Goal: Transaction & Acquisition: Purchase product/service

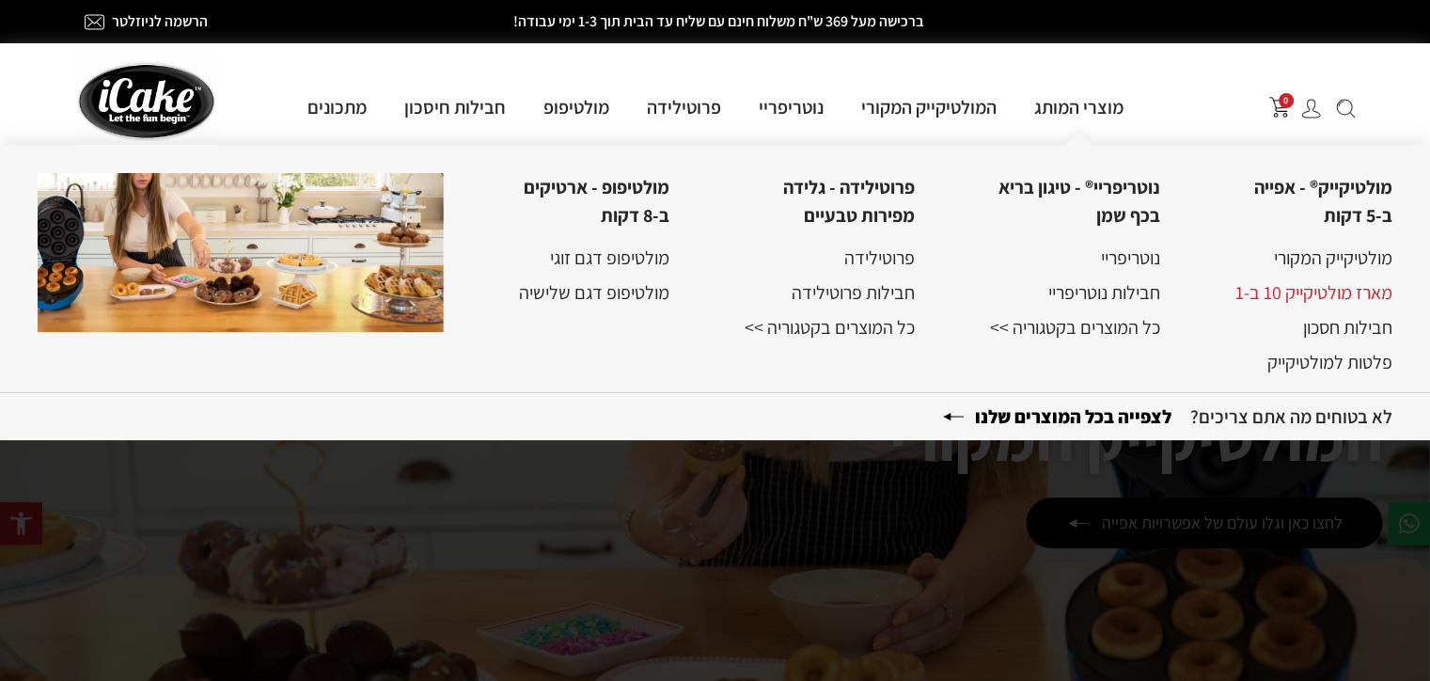
click at [1345, 294] on link "מארז מולטיקייק 10 ב-1" at bounding box center [1313, 292] width 157 height 24
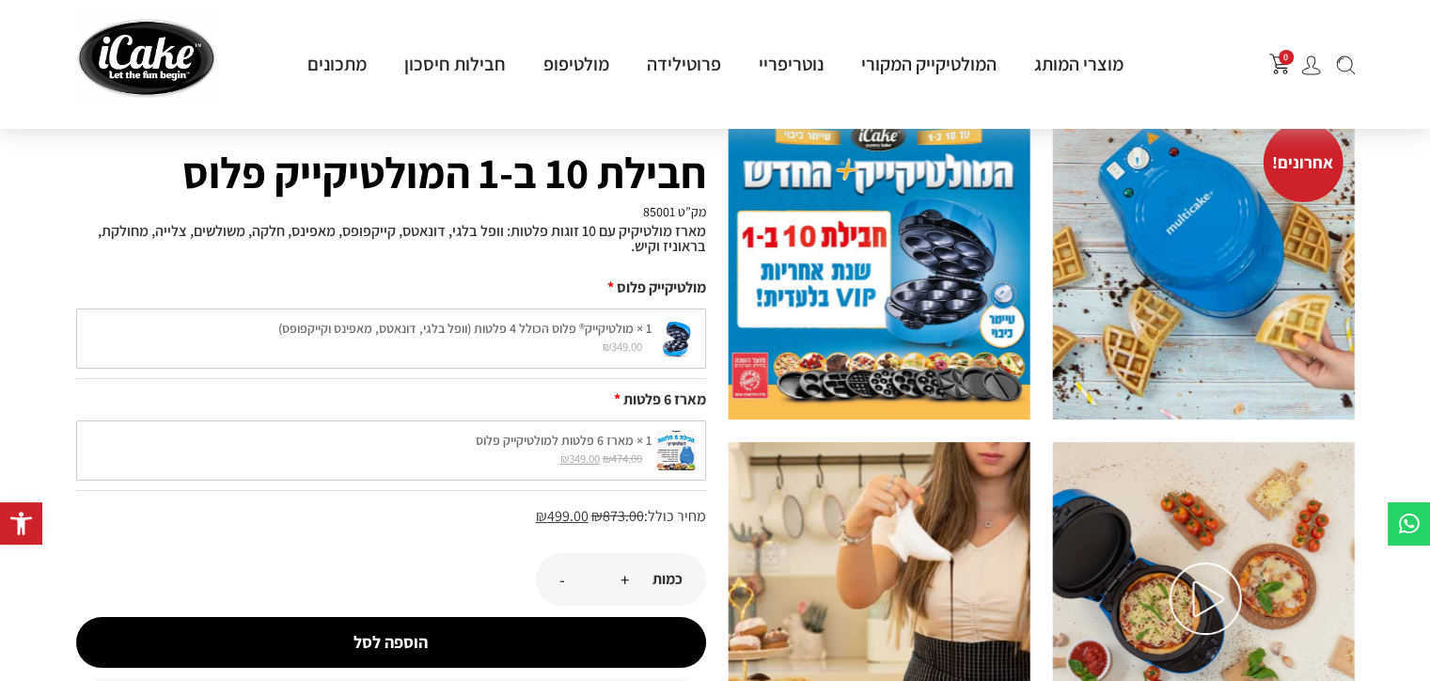
scroll to position [188, 0]
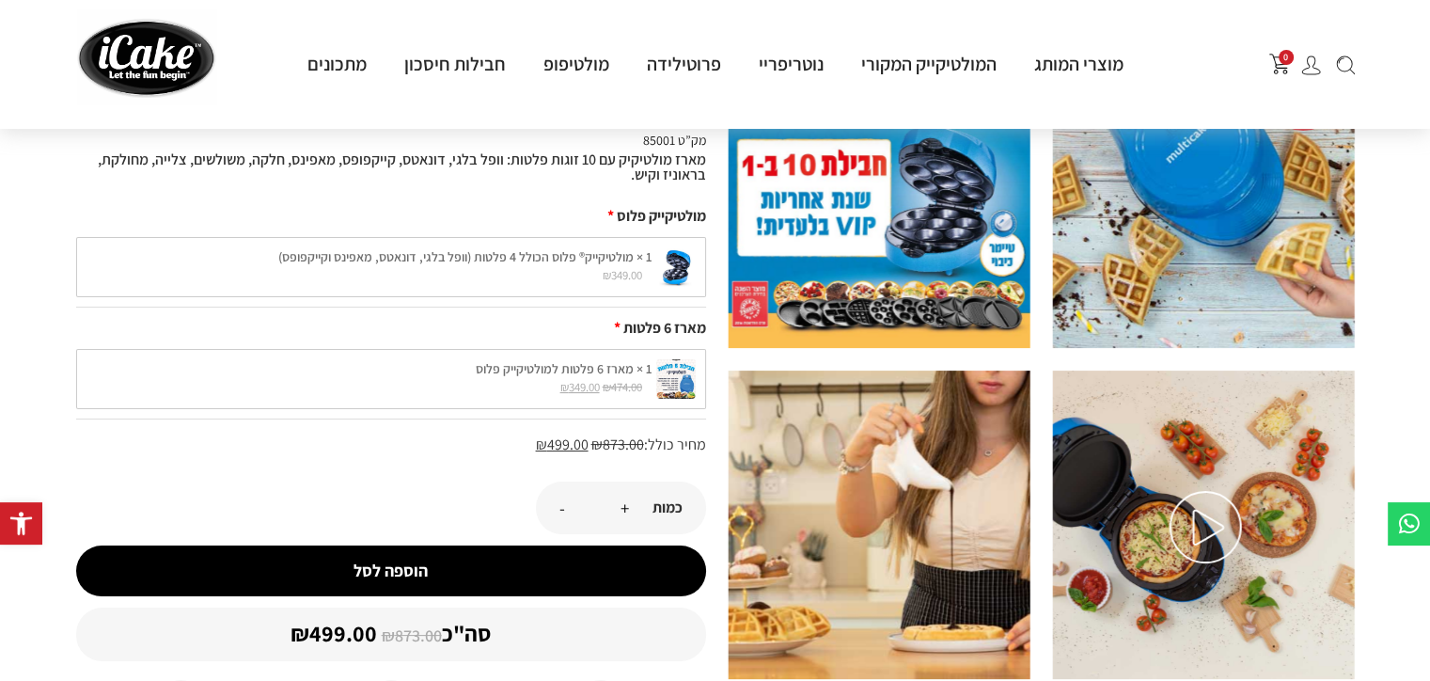
click at [396, 270] on div "1 × מולטיקייק® פלוס הכולל 4 פלטות (וופל בלגי, דונאטס, מאפינס וקייקפופס) ₪ 349.0…" at bounding box center [391, 267] width 630 height 60
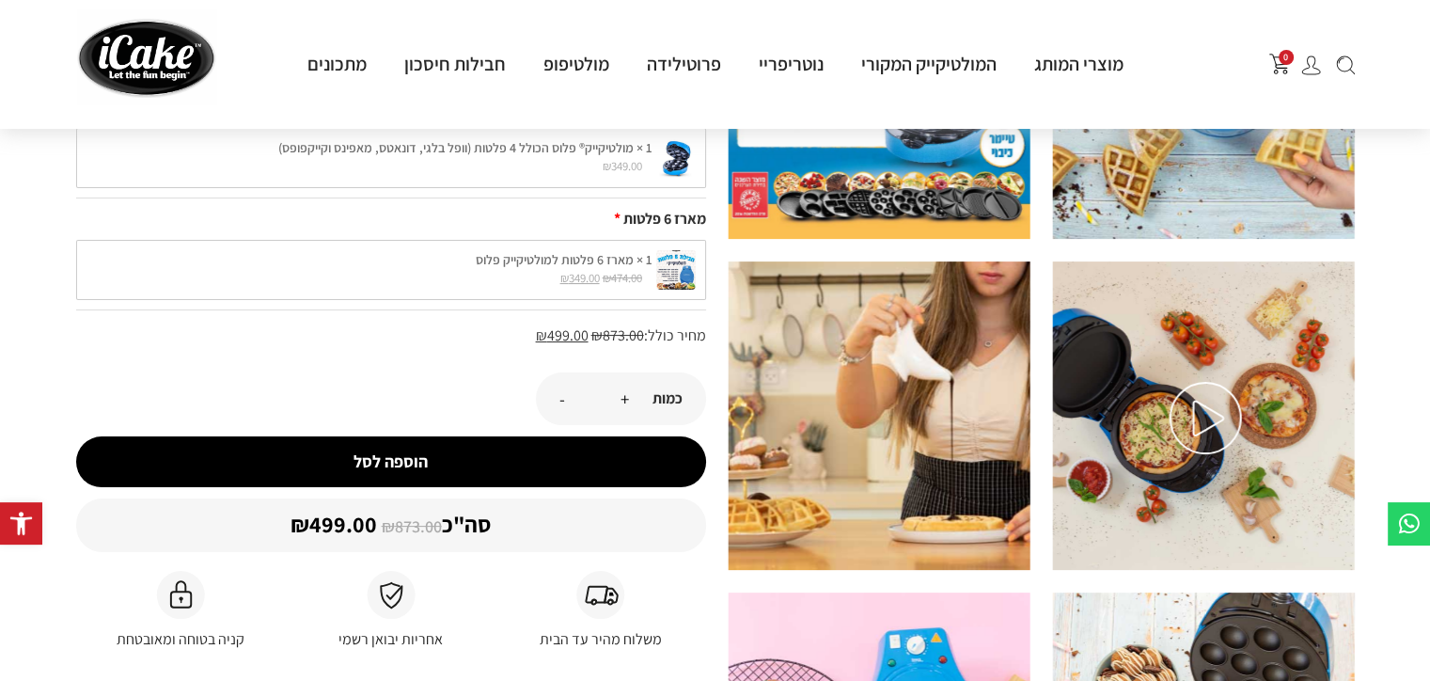
scroll to position [94, 0]
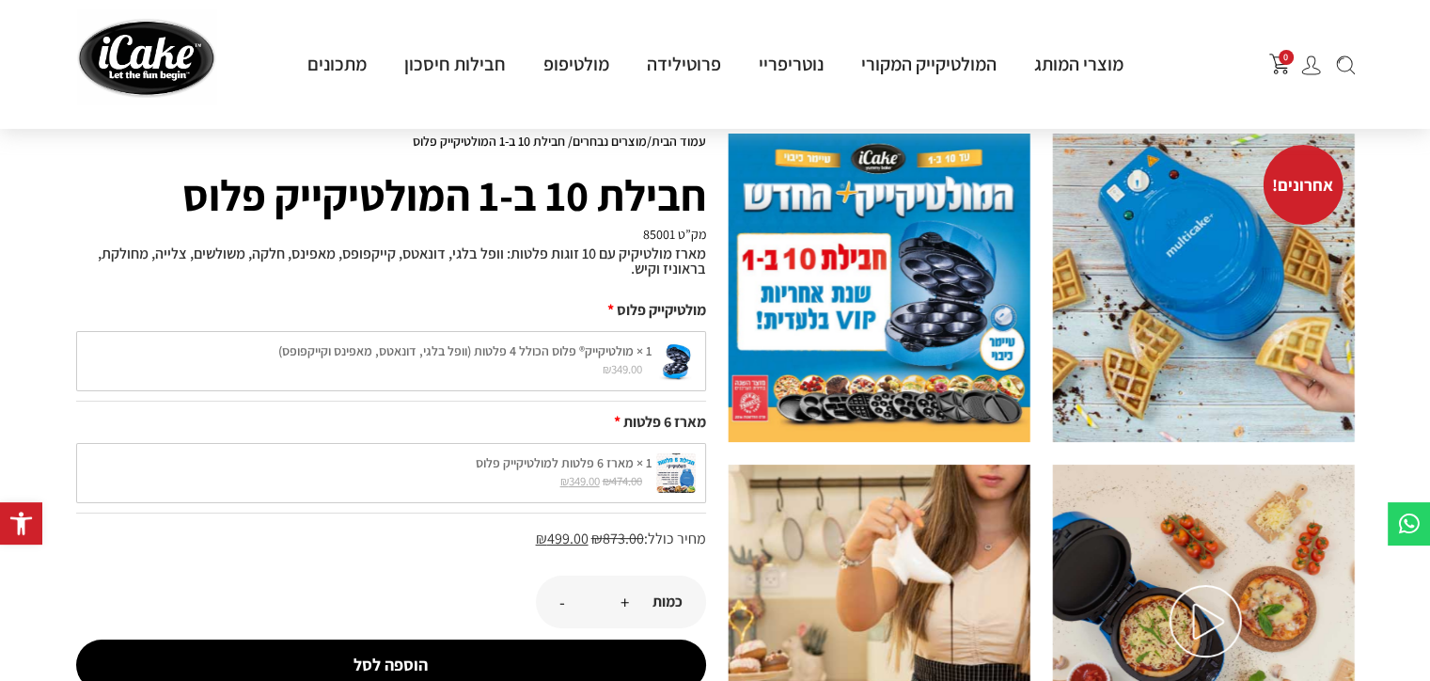
click at [495, 362] on div "1 × מולטיקייק® פלוס הכולל 4 פלטות (וופל בלגי, דונאטס, מאפינס וקייקפופס) ₪ 349.0…" at bounding box center [391, 361] width 630 height 60
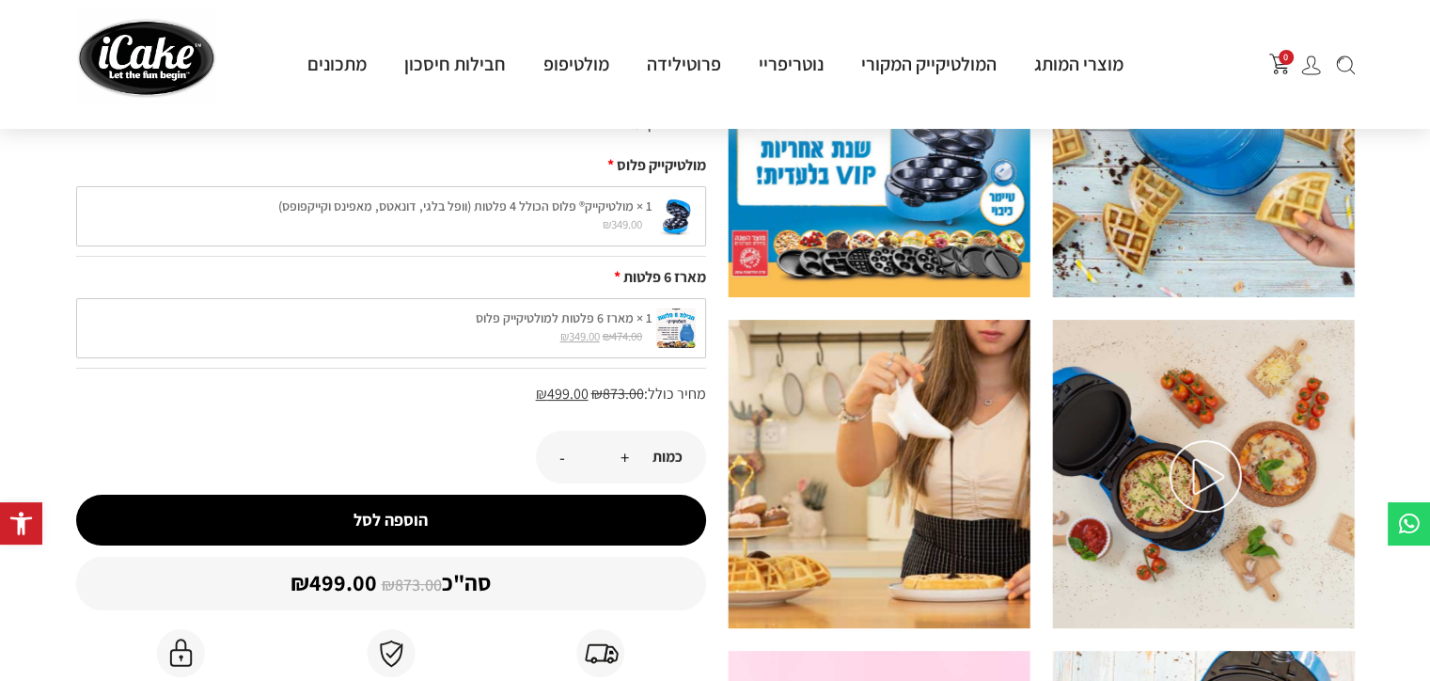
scroll to position [282, 0]
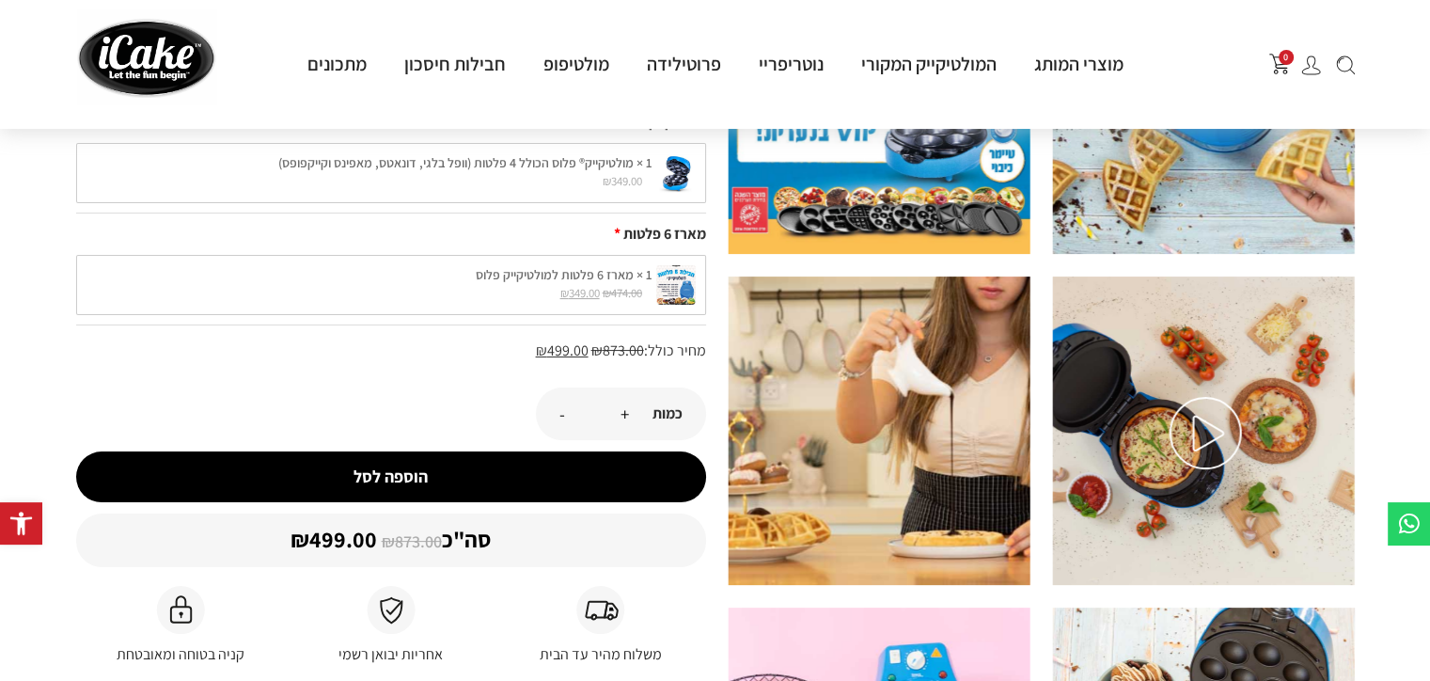
click at [627, 259] on div "1 × מארז 6 פלטות למולטיקייק פלוס ₪ 474.00 המחיר המקורי היה: ₪474.00. ₪ 349.00 ה…" at bounding box center [391, 285] width 630 height 60
click at [611, 302] on div "1 × מארז 6 פלטות למולטיקייק פלוס ₪ 474.00 המחיר המקורי היה: ₪474.00. ₪ 349.00 ה…" at bounding box center [391, 285] width 630 height 60
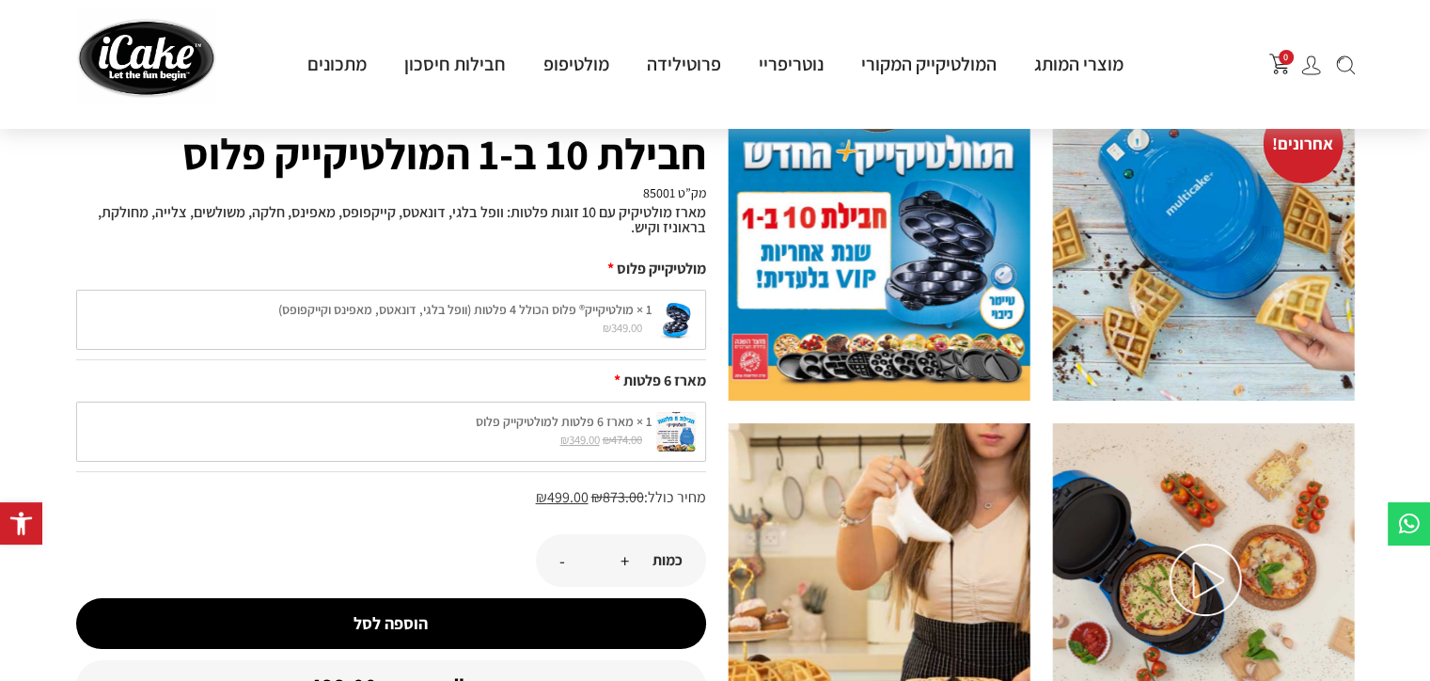
scroll to position [94, 0]
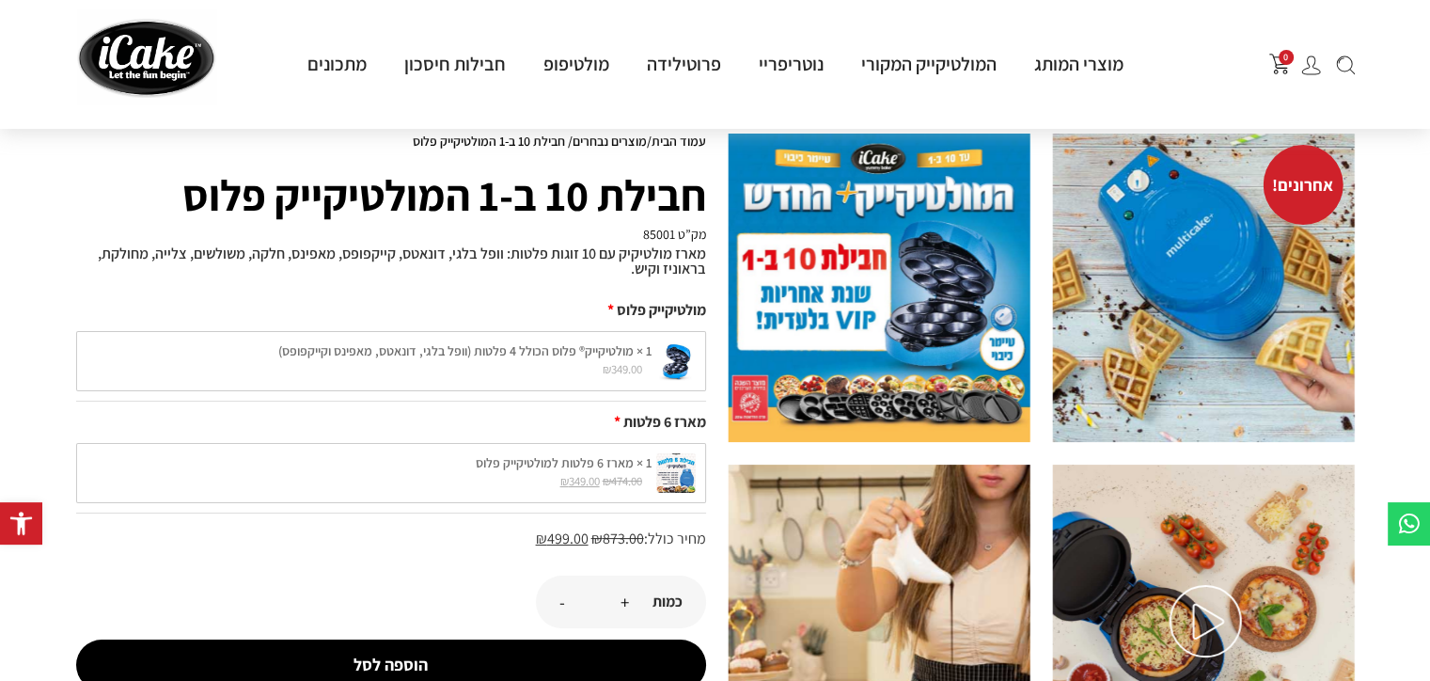
click at [426, 460] on div "1 × מארז 6 פלטות למולטיקייק פלוס ₪ 474.00 המחיר המקורי היה: ₪474.00. ₪ 349.00 ה…" at bounding box center [391, 473] width 630 height 60
click at [686, 474] on div "1 × מארז 6 פלטות למולטיקייק פלוס ₪ 474.00 המחיר המקורי היה: ₪474.00. ₪ 349.00 ה…" at bounding box center [391, 473] width 630 height 60
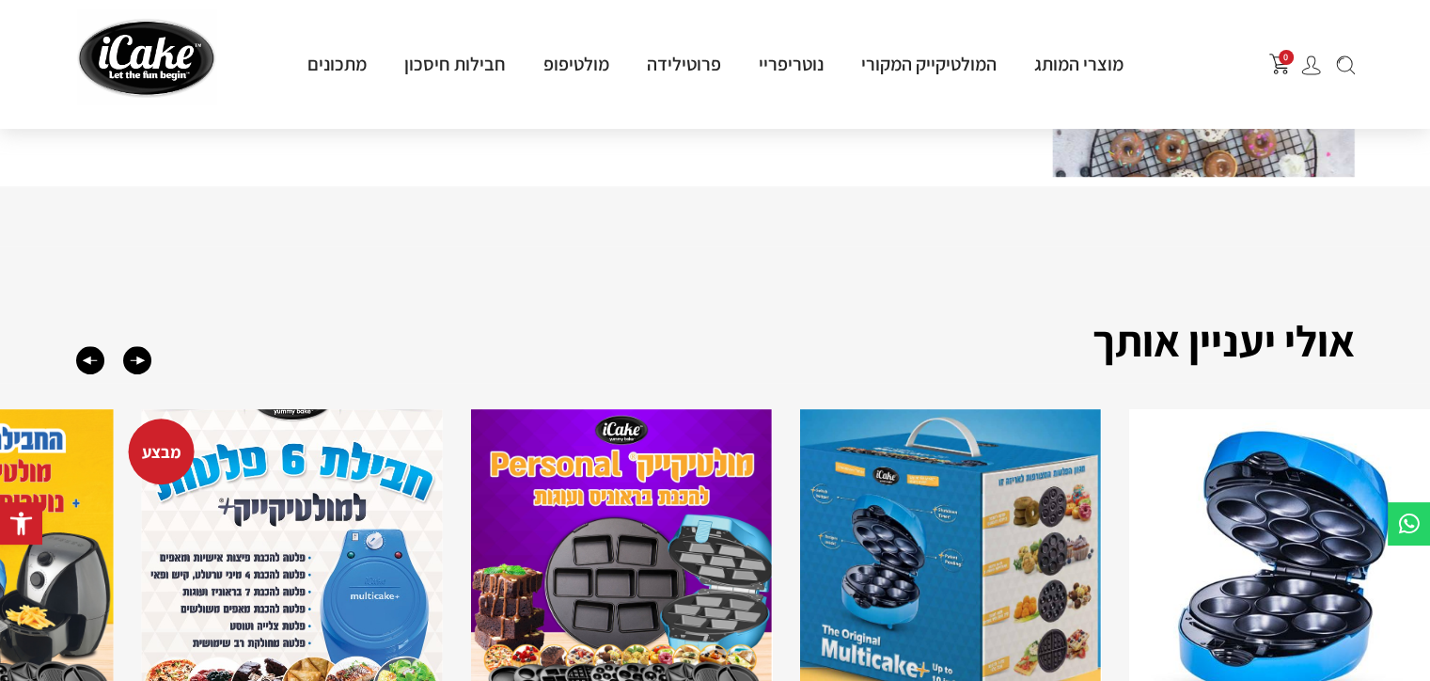
scroll to position [1316, 0]
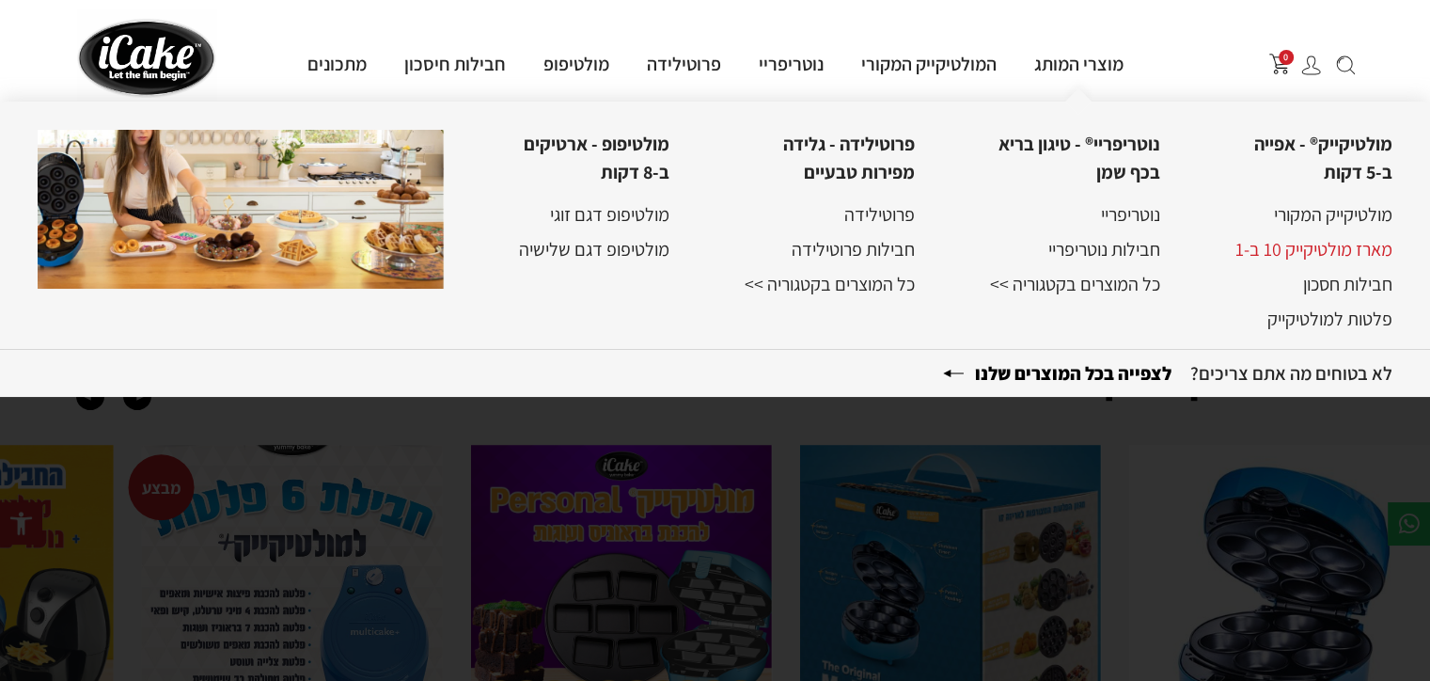
click at [1342, 249] on link "מארז מולטיקייק 10 ב-1" at bounding box center [1313, 249] width 157 height 24
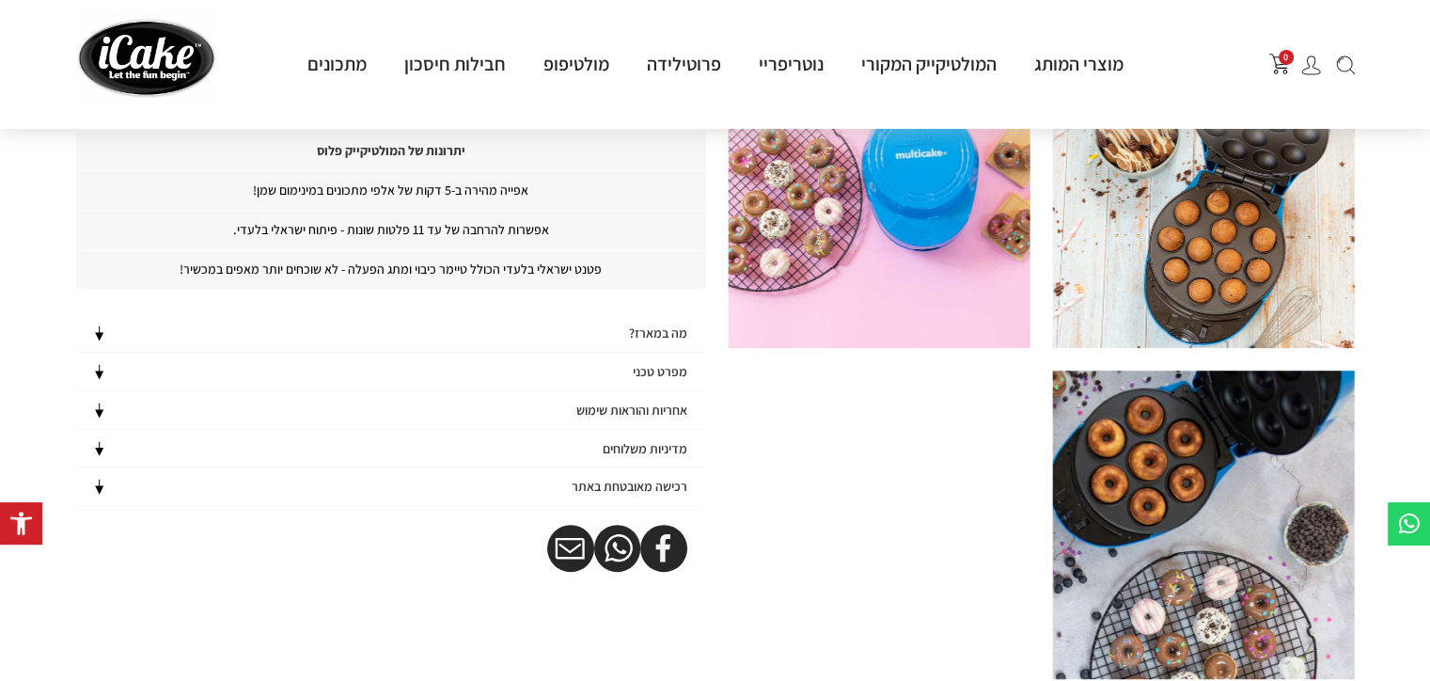
scroll to position [752, 0]
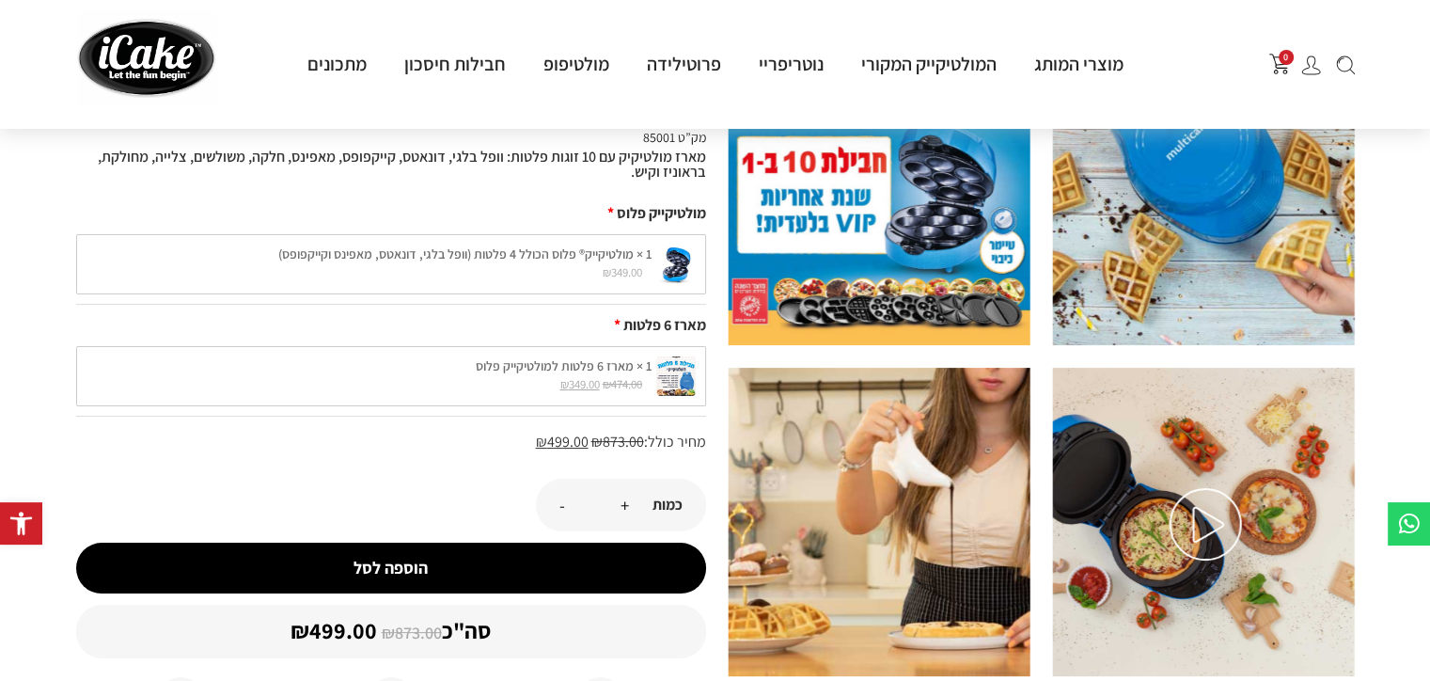
scroll to position [188, 0]
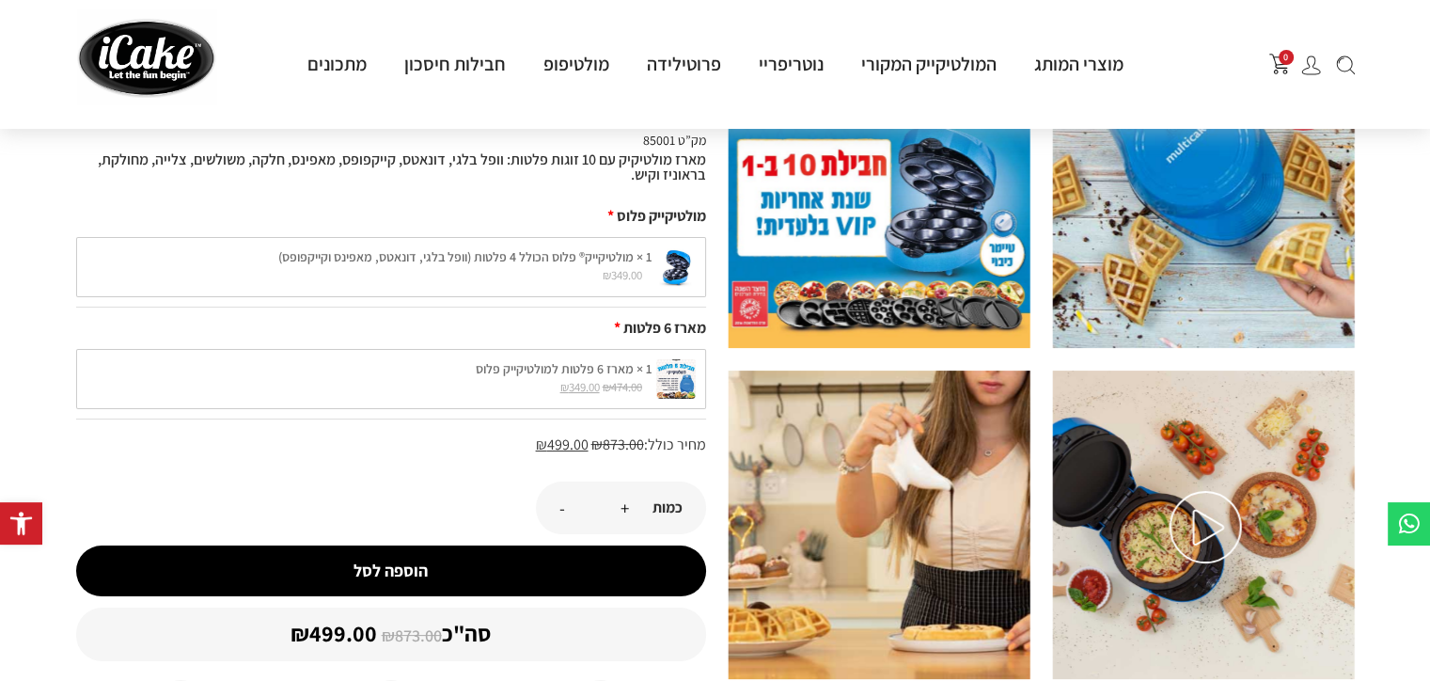
click at [682, 381] on div "1 × מארז 6 פלטות למולטיקייק פלוס ₪ 474.00 המחיר המקורי היה: ₪474.00. ₪ 349.00 ה…" at bounding box center [391, 379] width 630 height 60
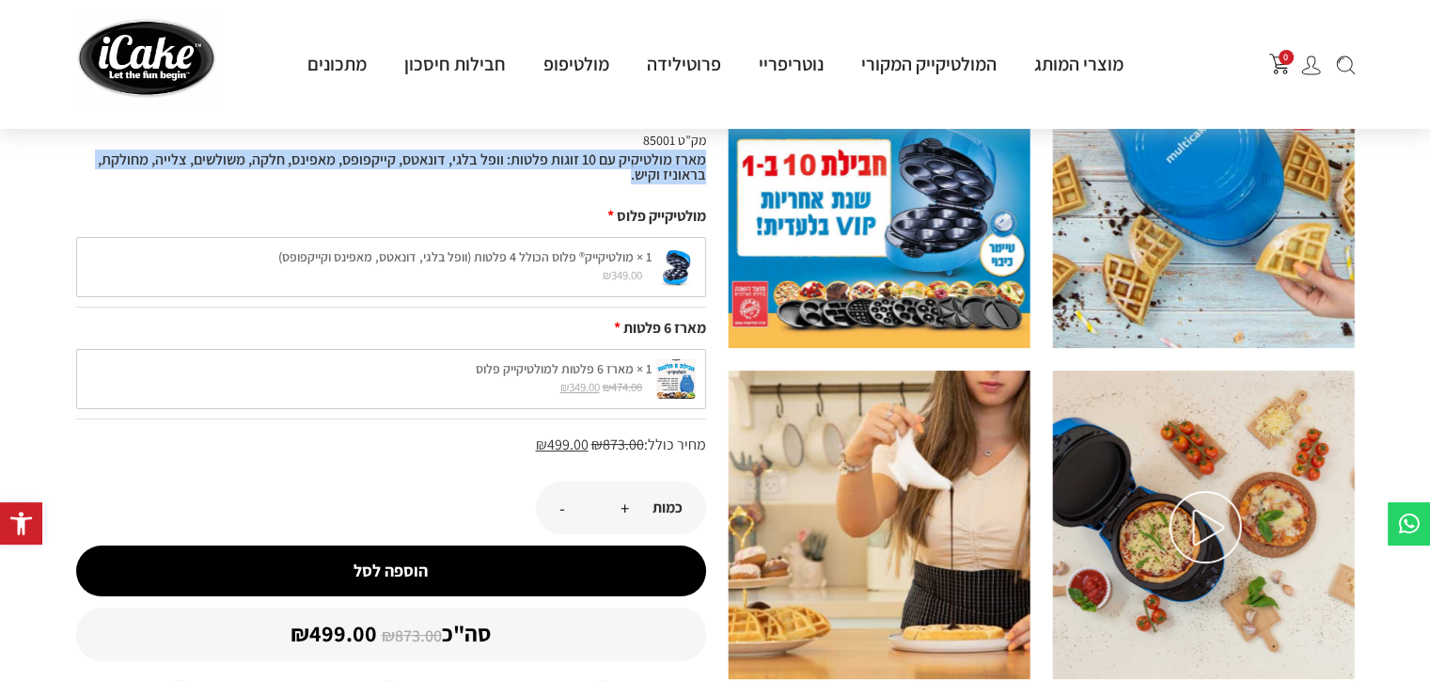
drag, startPoint x: 622, startPoint y: 171, endPoint x: 706, endPoint y: 162, distance: 84.2
click at [706, 162] on div "עמוד הבית / מוצרים נבחרים / חבילת 10 ב-1 המולטיקייק פלוס חבילת 10 ב-1 המולטיקיי…" at bounding box center [391, 690] width 649 height 1320
click at [694, 124] on div at bounding box center [694, 124] width 0 height 0
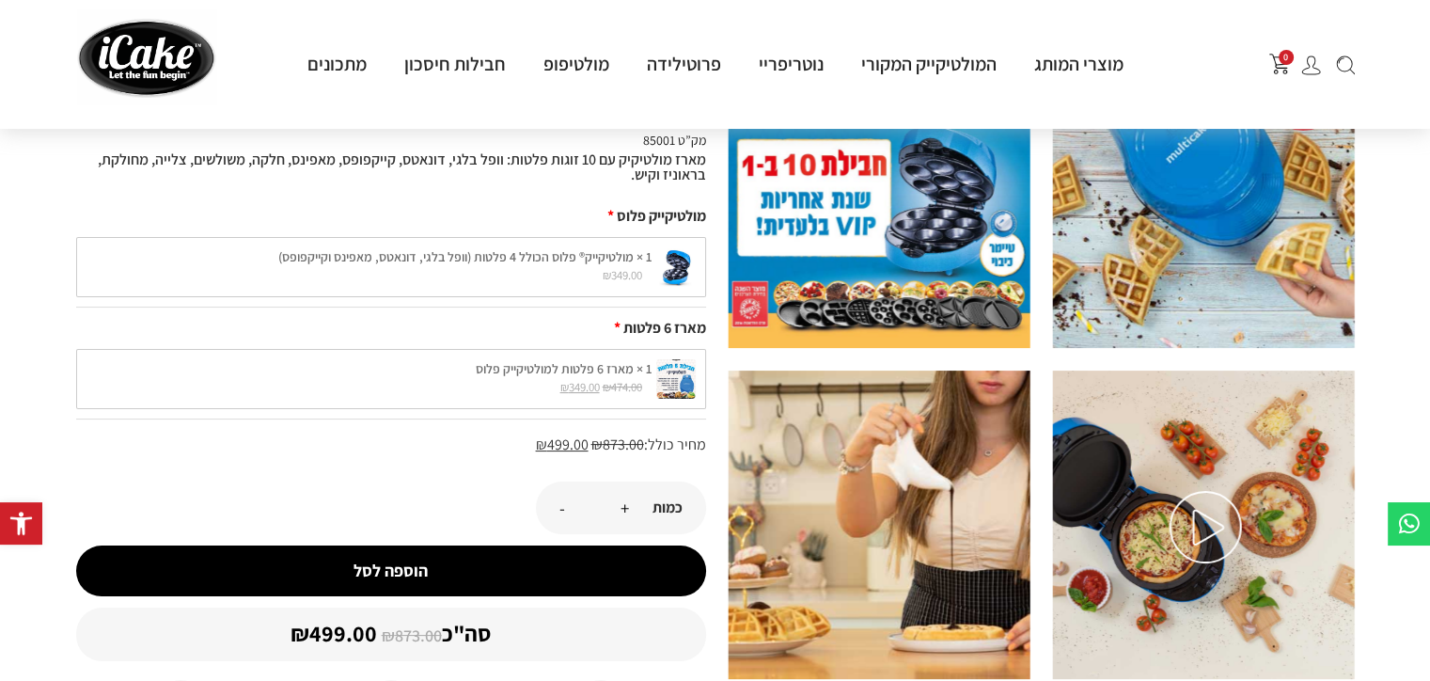
click at [12, 236] on section "אחרונים! עמוד הבית / מוצרים נבחרים / חבילת 10 ב-1 המולטיקייק פלוס חבילת 10 ב-1 …" at bounding box center [715, 682] width 1430 height 1335
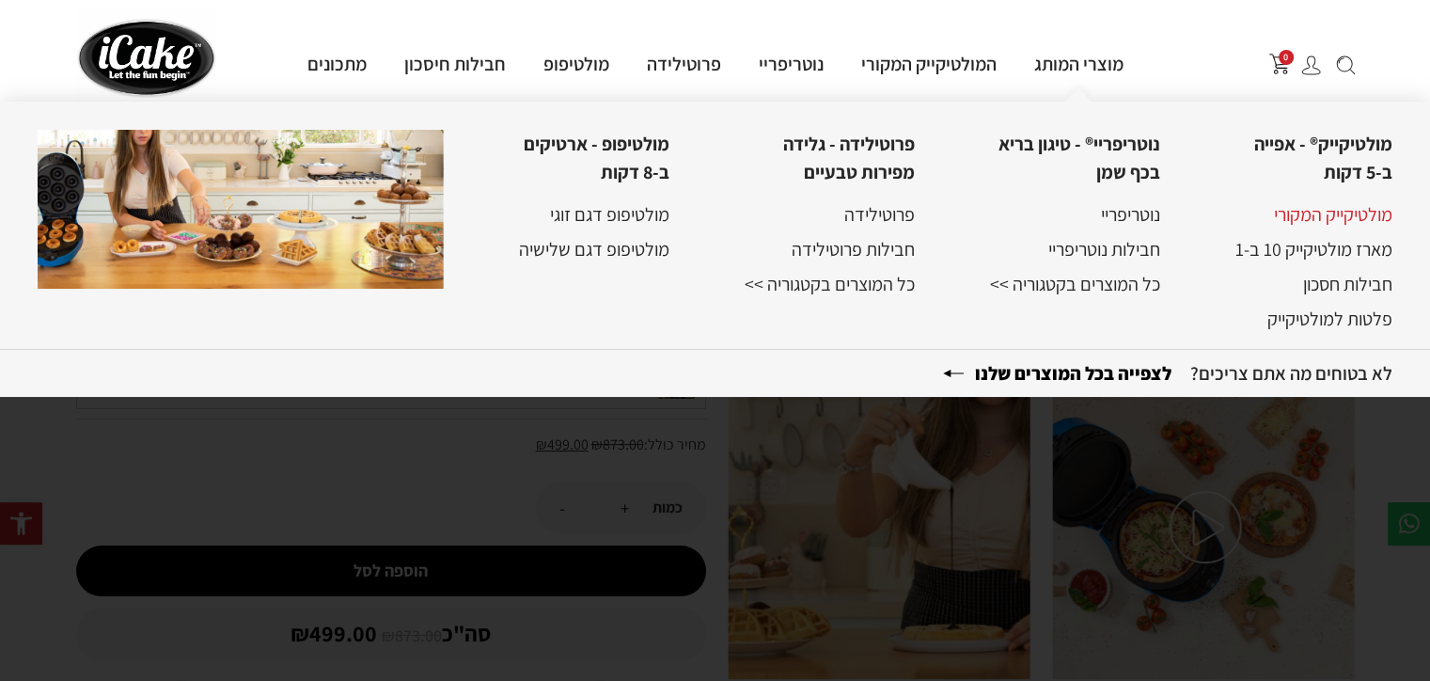
click at [1367, 218] on link "מולטיקייק המקורי" at bounding box center [1333, 214] width 118 height 24
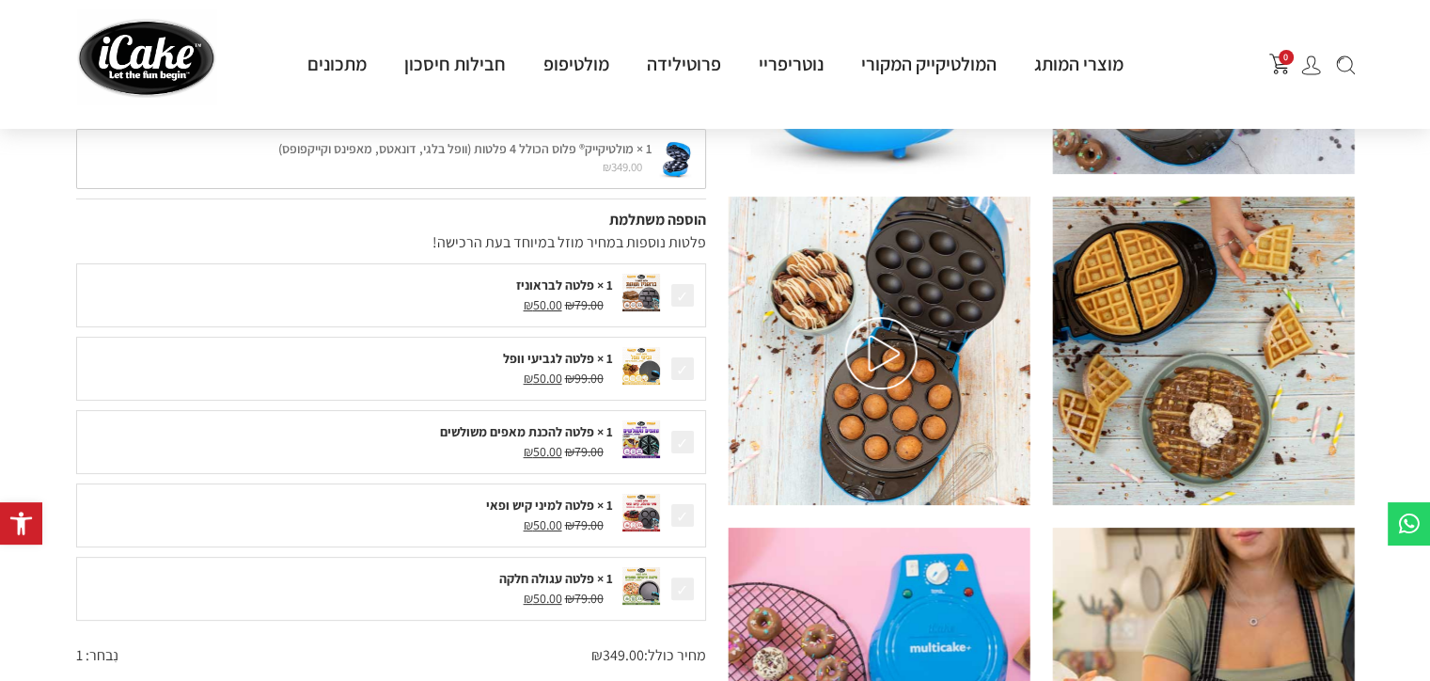
scroll to position [376, 0]
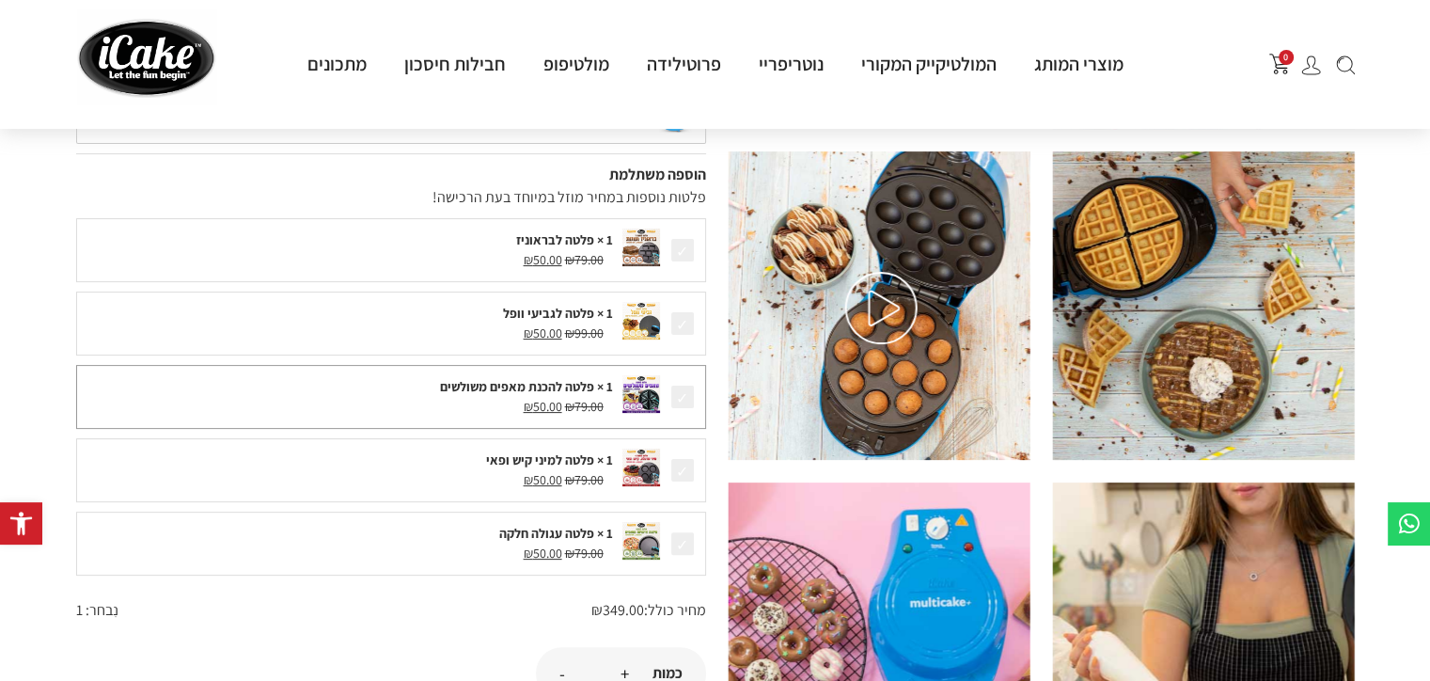
click at [649, 393] on img at bounding box center [641, 394] width 38 height 38
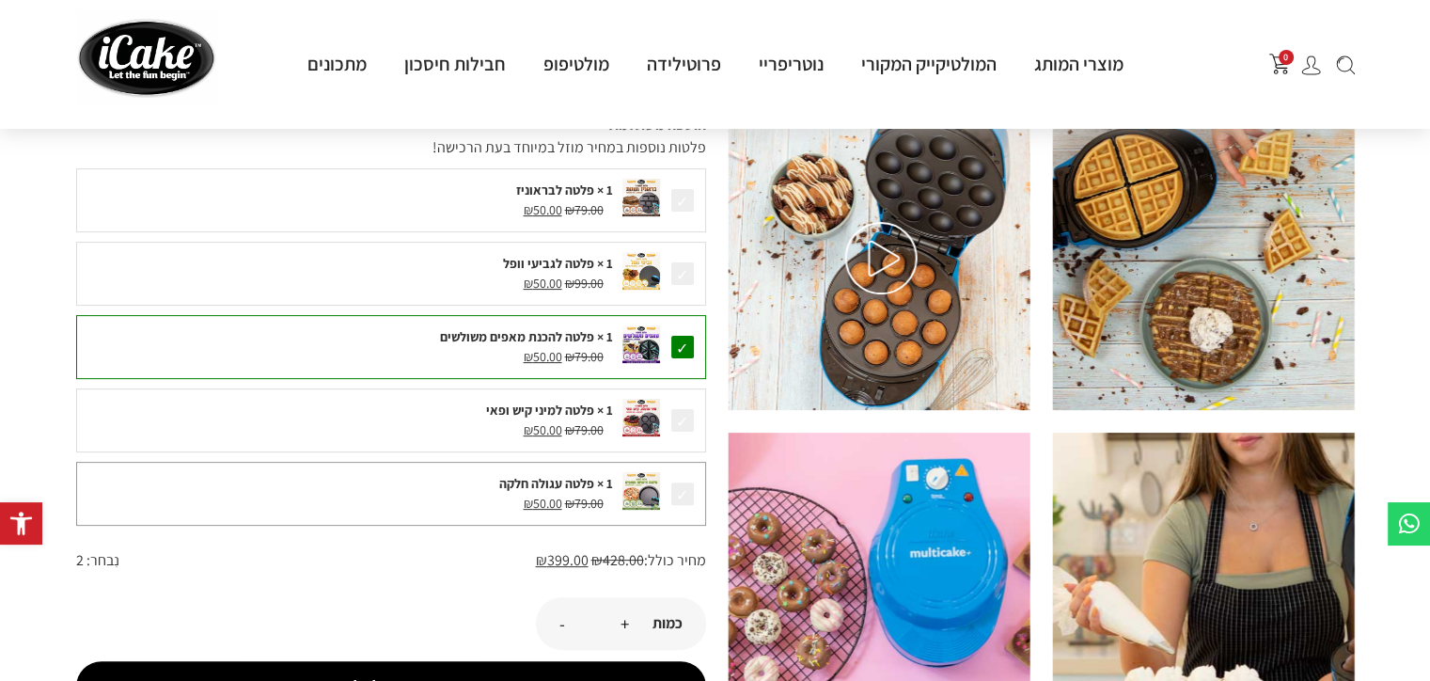
scroll to position [470, 0]
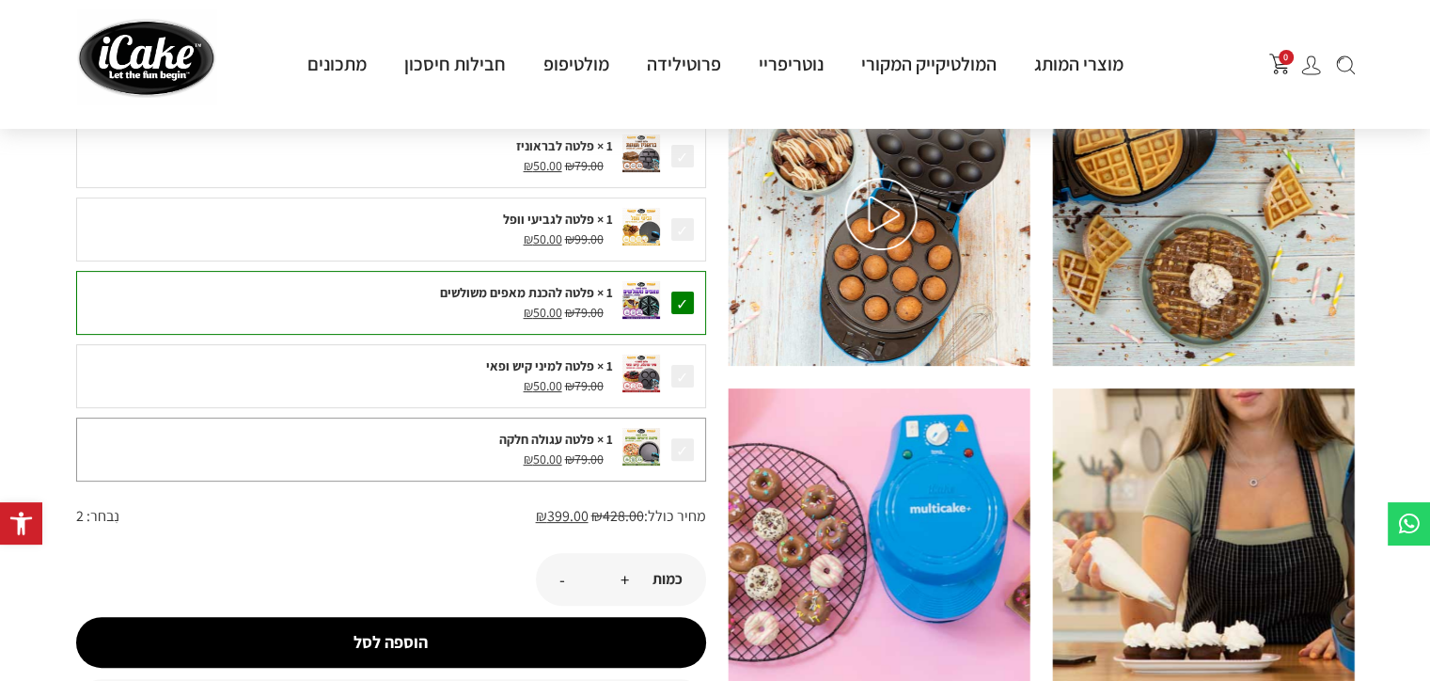
click at [677, 443] on span at bounding box center [682, 449] width 26 height 26
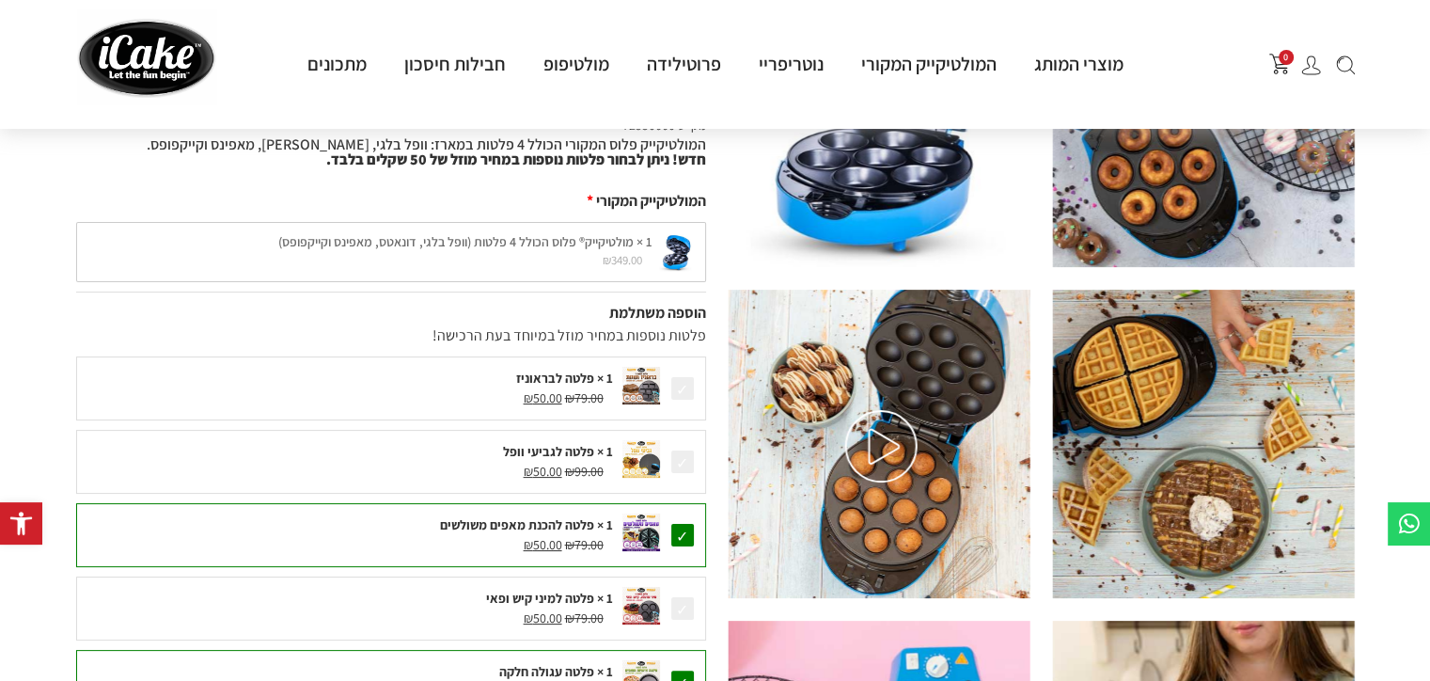
scroll to position [282, 0]
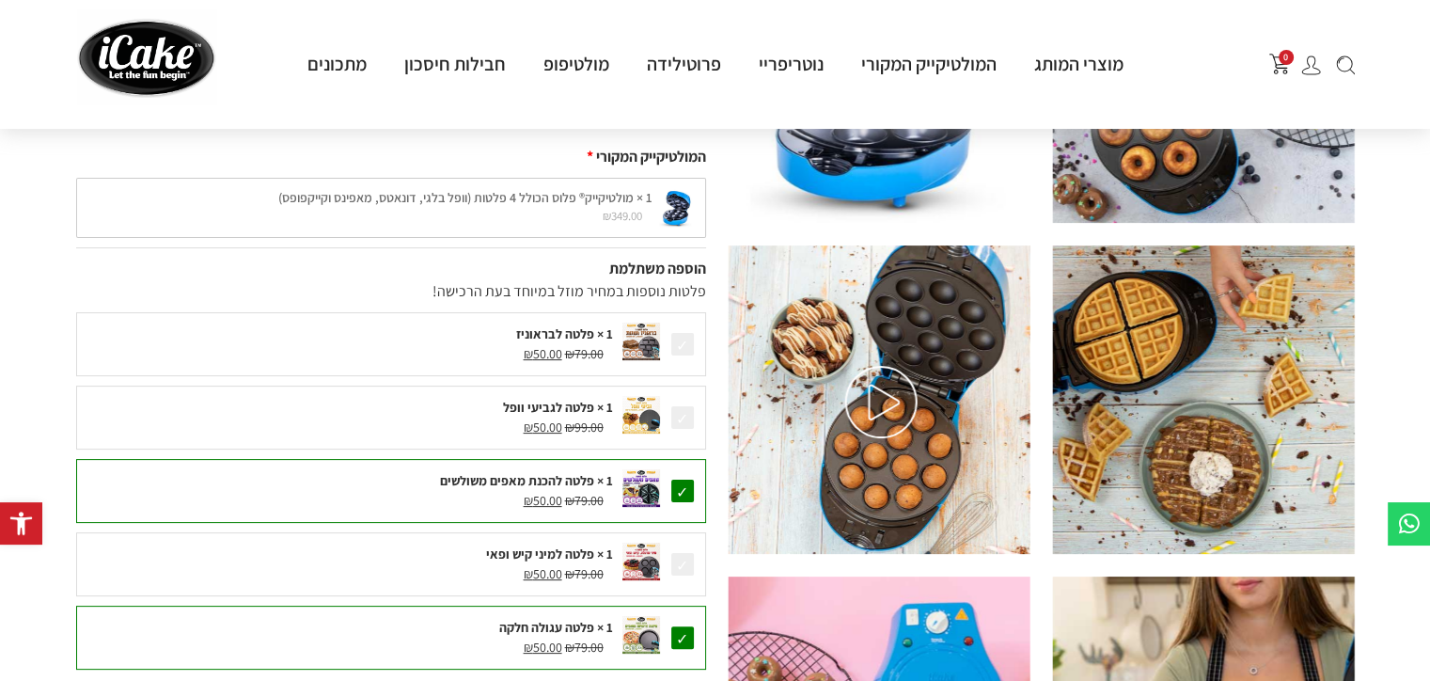
click at [880, 406] on img at bounding box center [881, 402] width 72 height 72
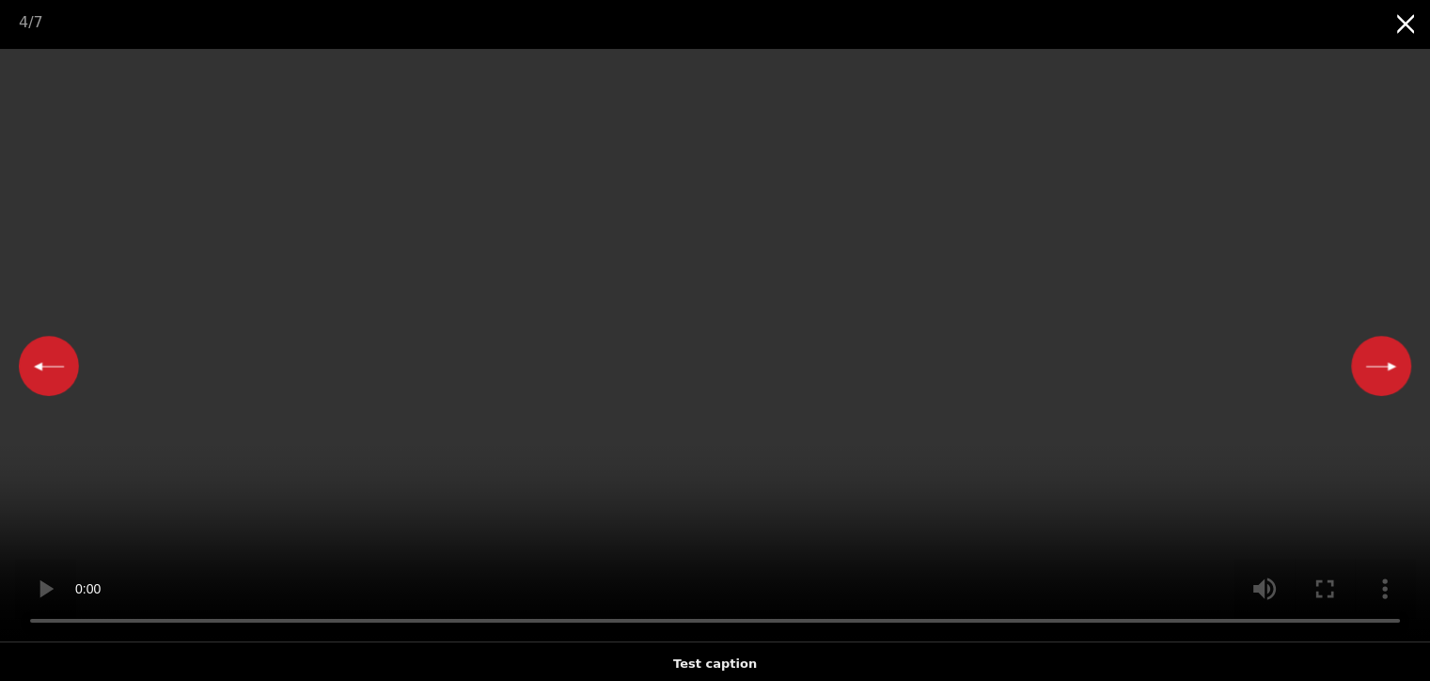
click at [1414, 22] on button "Close gallery" at bounding box center [1406, 22] width 47 height 44
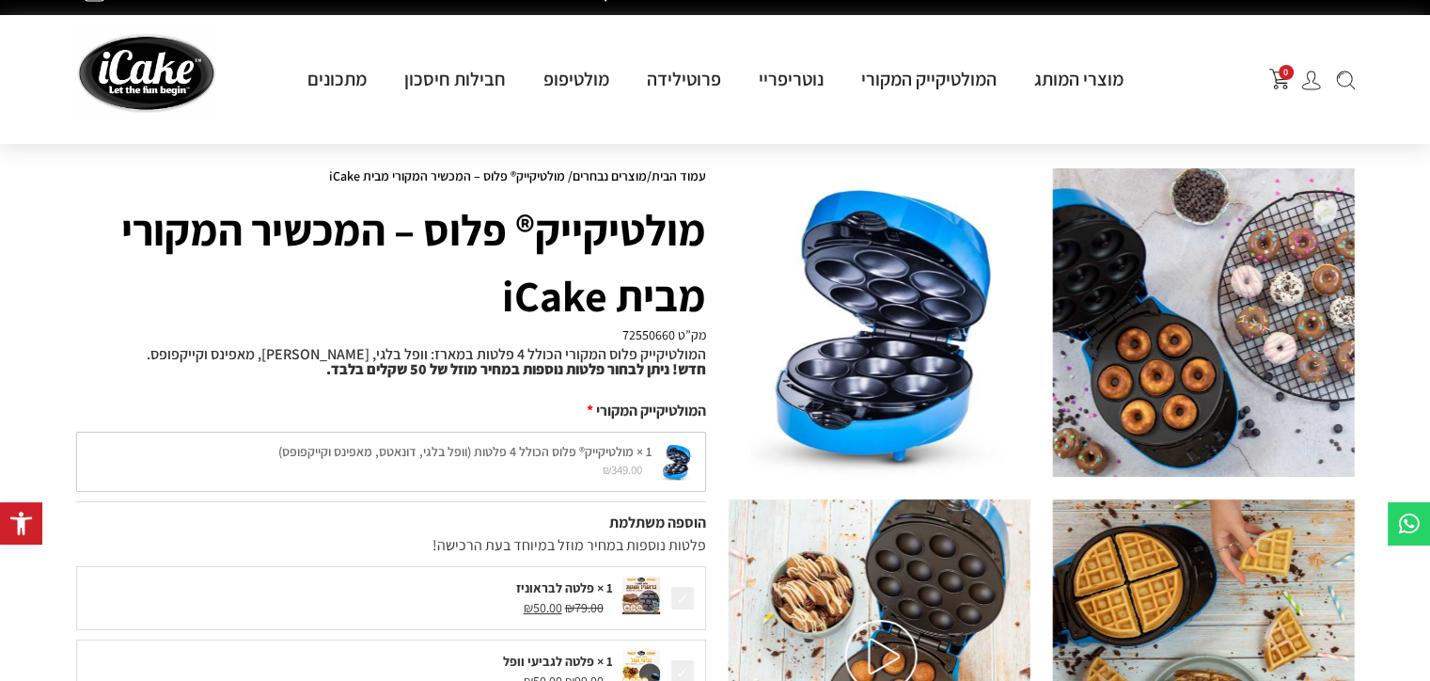
scroll to position [0, 0]
